Goal: Task Accomplishment & Management: Use online tool/utility

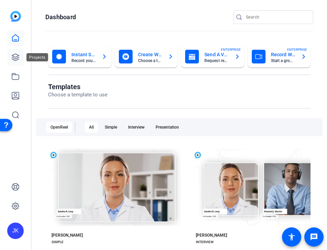
click at [15, 55] on icon at bounding box center [15, 57] width 8 height 8
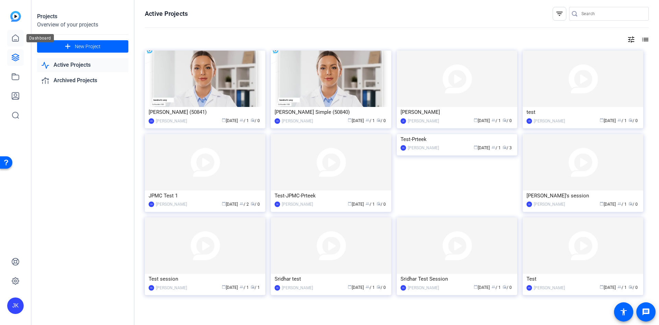
click at [12, 42] on icon at bounding box center [15, 38] width 8 height 8
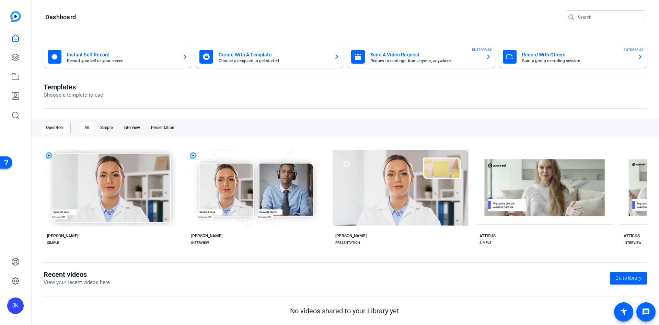
click at [327, 55] on mat-card-title "Send A Video Request" at bounding box center [426, 54] width 110 height 8
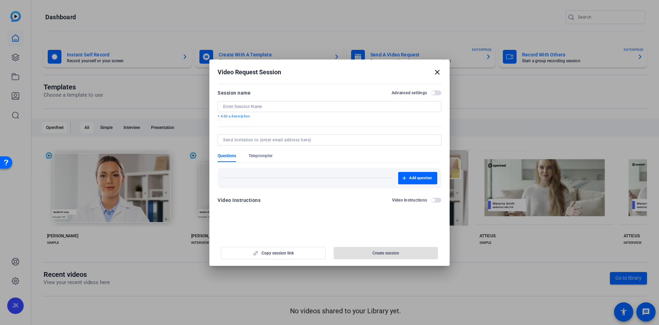
click at [327, 103] on div at bounding box center [329, 106] width 213 height 11
type input "[PERSON_NAME]"
click at [307, 141] on input at bounding box center [328, 139] width 210 height 5
click at [250, 144] on div at bounding box center [329, 139] width 213 height 11
click at [253, 141] on input at bounding box center [328, 139] width 210 height 5
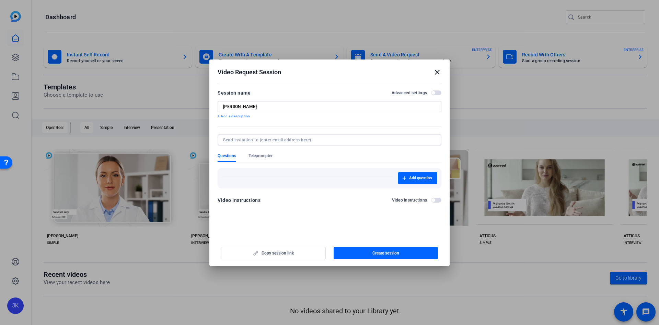
paste input "[PERSON_NAME][EMAIL_ADDRESS][PERSON_NAME][DOMAIN_NAME]"
type input "[PERSON_NAME][EMAIL_ADDRESS][PERSON_NAME][DOMAIN_NAME]"
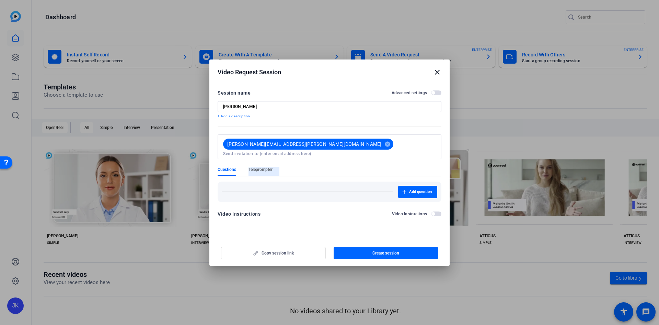
click at [267, 157] on form "Session name Advanced settings [PERSON_NAME] + Add a description [PERSON_NAME][…" at bounding box center [330, 155] width 224 height 133
click at [261, 185] on div "Add question" at bounding box center [330, 191] width 216 height 12
click at [264, 167] on span "Teleprompter" at bounding box center [261, 169] width 24 height 5
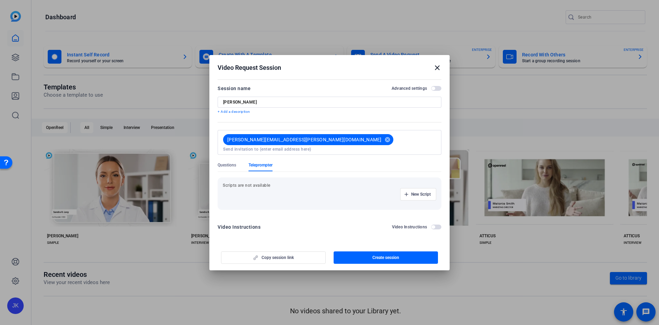
click at [260, 188] on div "New Script" at bounding box center [330, 194] width 214 height 12
click at [271, 177] on div "Scripts are not available New Script" at bounding box center [330, 193] width 224 height 32
click at [327, 194] on span "button" at bounding box center [418, 194] width 35 height 16
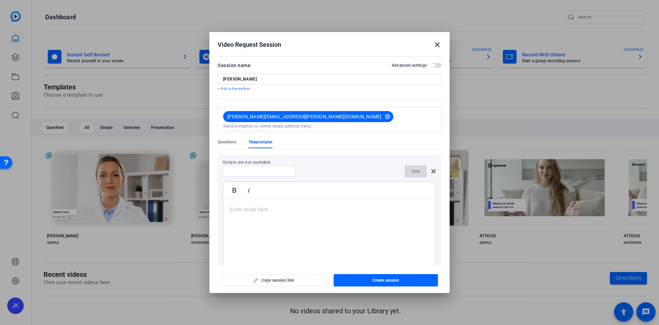
click at [263, 229] on div at bounding box center [329, 242] width 213 height 86
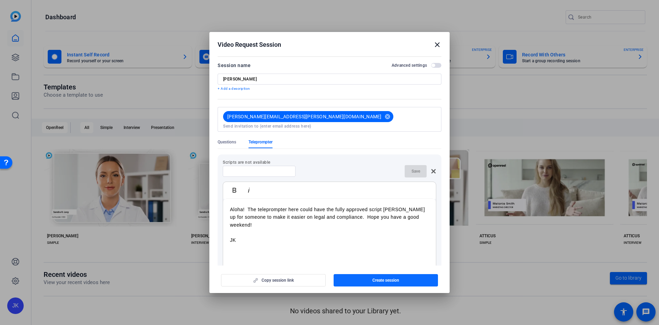
click at [327, 250] on span "Create session" at bounding box center [386, 279] width 27 height 5
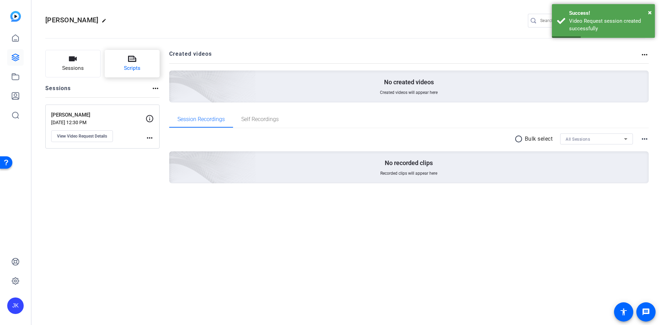
click at [127, 72] on span "Scripts" at bounding box center [132, 68] width 16 height 8
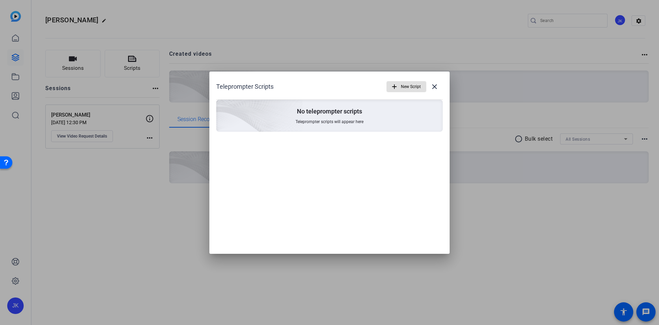
click at [327, 121] on span "Teleprompter scripts will appear here" at bounding box center [330, 121] width 68 height 5
click at [327, 85] on mat-icon "close" at bounding box center [435, 86] width 8 height 8
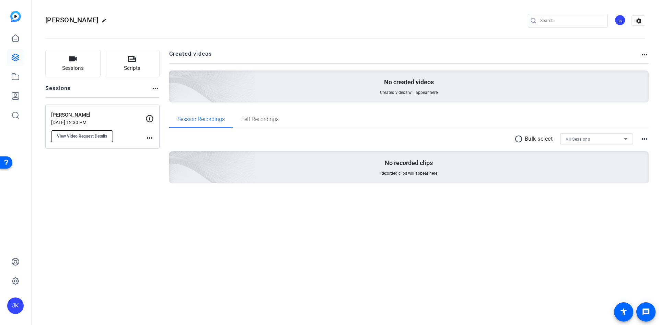
click at [96, 136] on span "View Video Request Details" at bounding box center [82, 135] width 50 height 5
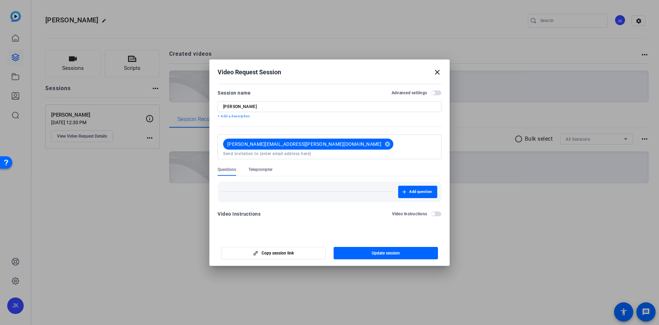
click at [262, 167] on span "Teleprompter" at bounding box center [261, 169] width 24 height 5
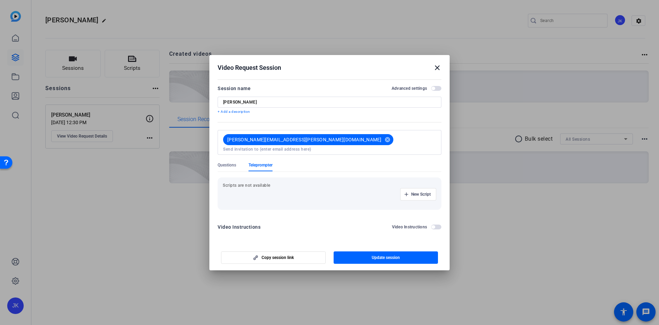
drag, startPoint x: 261, startPoint y: 184, endPoint x: 278, endPoint y: 168, distance: 22.8
click at [261, 184] on p "Scripts are not available" at bounding box center [330, 184] width 214 height 5
click at [327, 70] on mat-icon "close" at bounding box center [437, 68] width 8 height 8
